Goal: Task Accomplishment & Management: Manage account settings

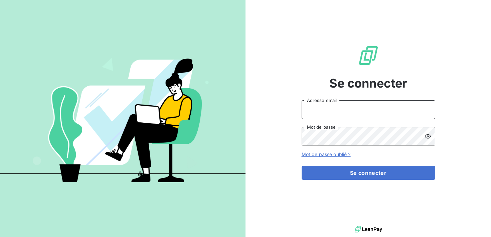
click at [353, 115] on input "Adresse email" at bounding box center [367, 109] width 133 height 19
type input "S"
type input "sara+admin@heypongo.com"
click at [301, 166] on button "Se connecter" at bounding box center [367, 173] width 133 height 14
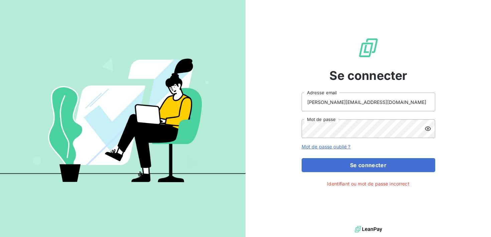
click at [430, 134] on div at bounding box center [429, 128] width 11 height 19
click at [301, 158] on button "Se connecter" at bounding box center [367, 165] width 133 height 14
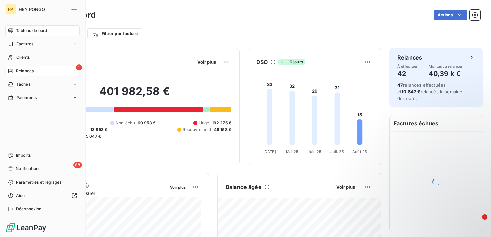
click at [15, 73] on div "Relances" at bounding box center [21, 71] width 26 height 6
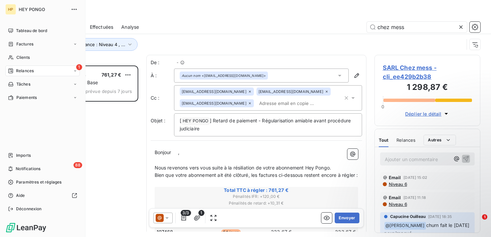
scroll to position [171, 106]
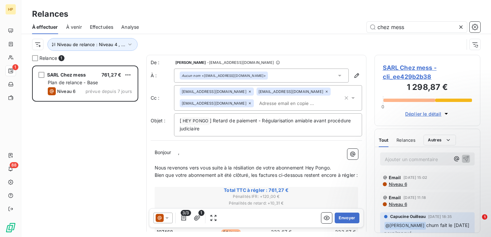
click at [465, 27] on div at bounding box center [461, 27] width 9 height 11
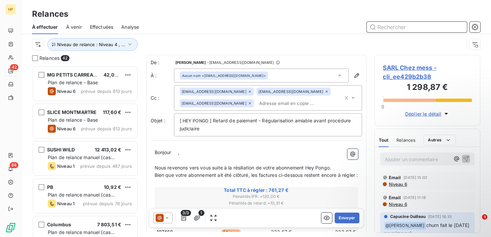
click at [403, 28] on input "text" at bounding box center [416, 27] width 100 height 11
paste input "Près sushi"
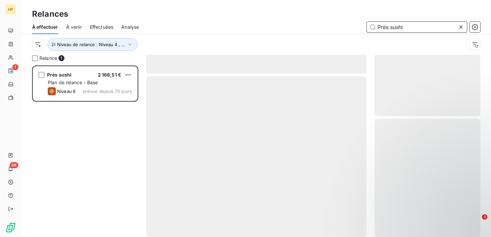
type input "Près sushi"
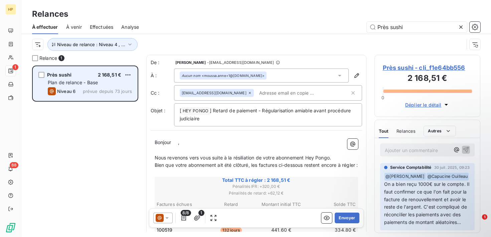
click at [120, 85] on div "Plan de relance - Base" at bounding box center [90, 82] width 84 height 7
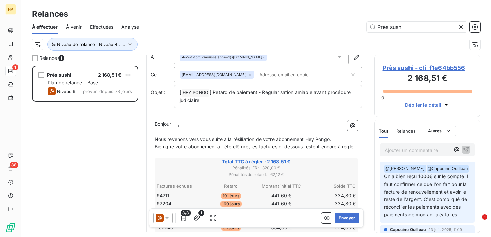
scroll to position [0, 0]
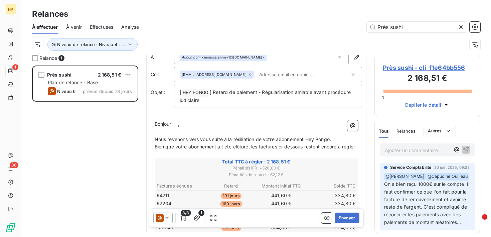
click at [412, 155] on div "Ajouter un commentaire ﻿" at bounding box center [427, 149] width 95 height 13
click at [412, 151] on p "Ajouter un commentaire ﻿" at bounding box center [416, 150] width 65 height 8
